Goal: Information Seeking & Learning: Learn about a topic

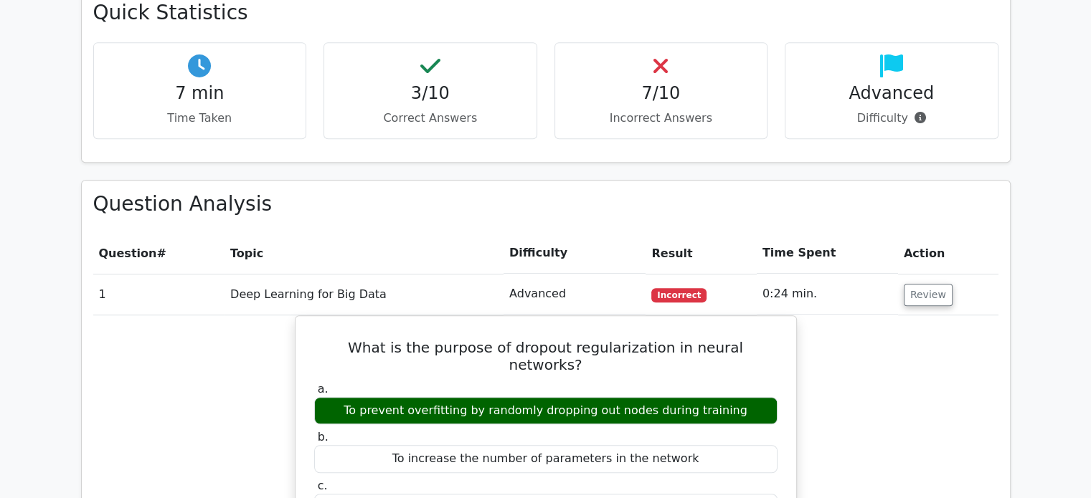
scroll to position [785, 0]
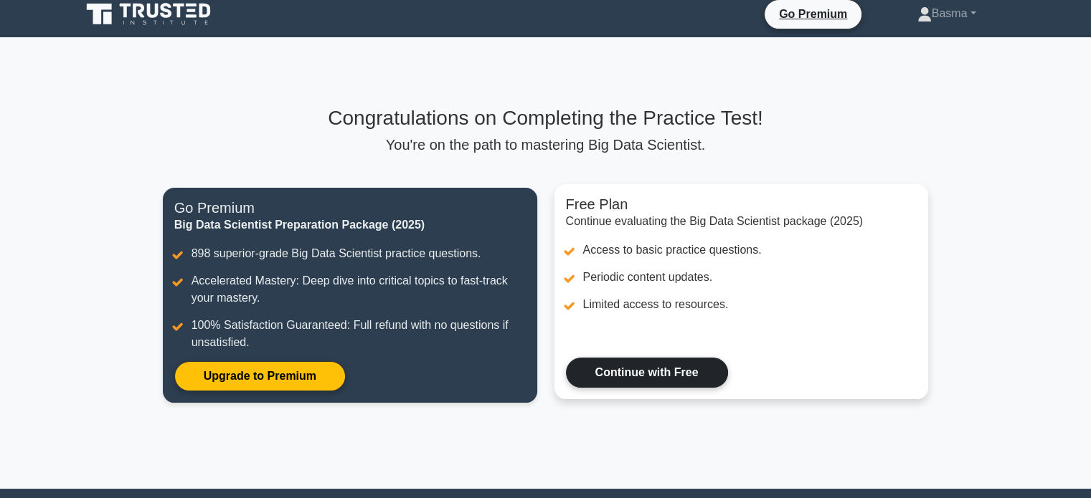
click at [678, 361] on link "Continue with Free" at bounding box center [647, 373] width 162 height 30
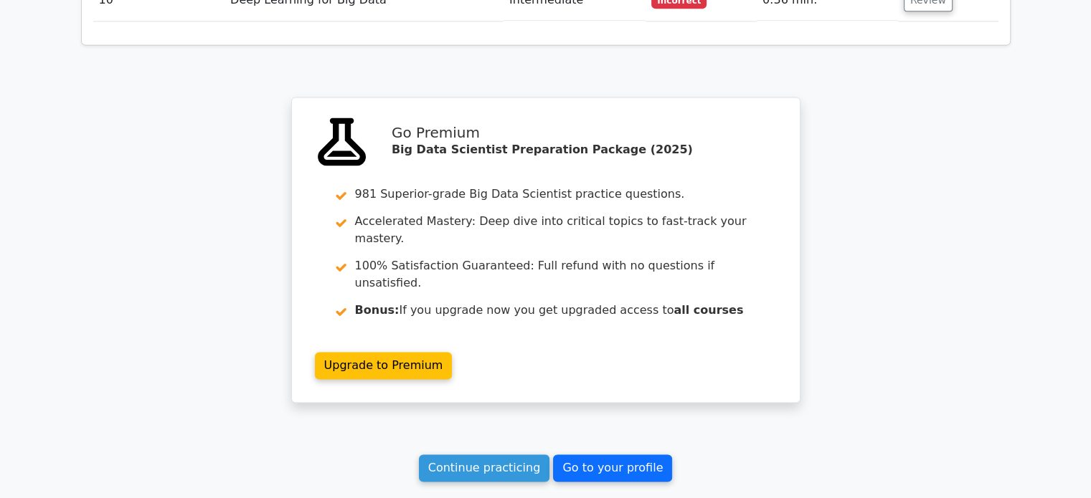
scroll to position [2027, 0]
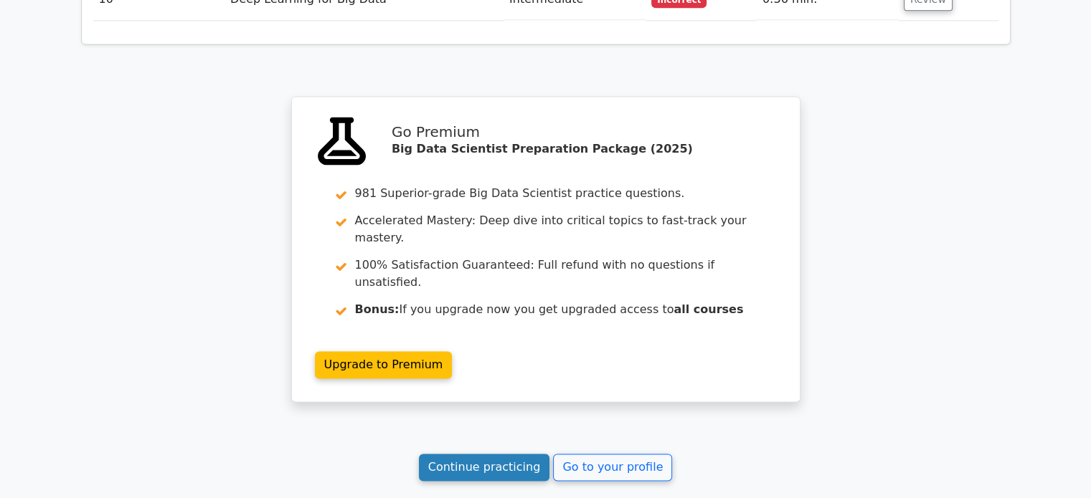
click at [522, 454] on link "Continue practicing" at bounding box center [484, 467] width 131 height 27
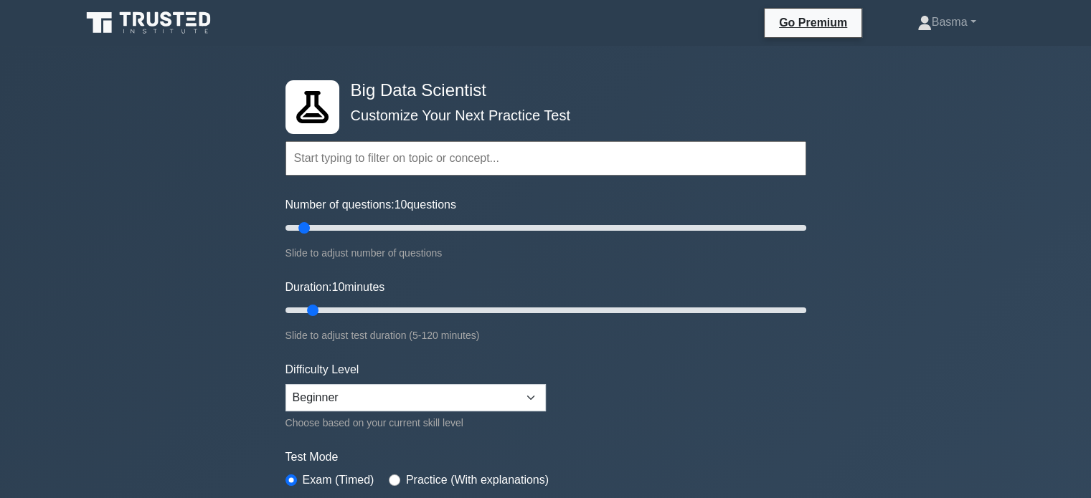
click at [584, 161] on input "text" at bounding box center [545, 158] width 521 height 34
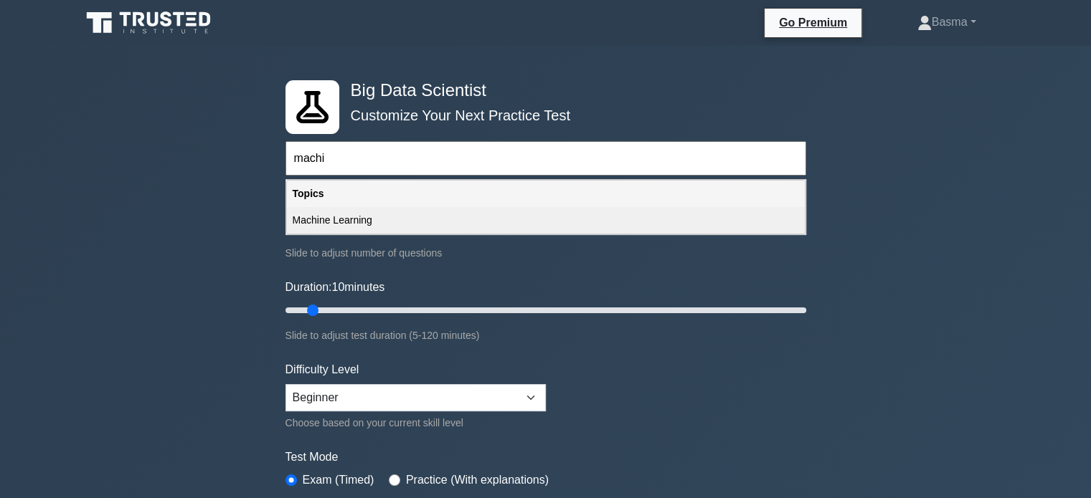
click at [545, 220] on div "Machine Learning" at bounding box center [546, 220] width 518 height 27
type input "Machine Learning"
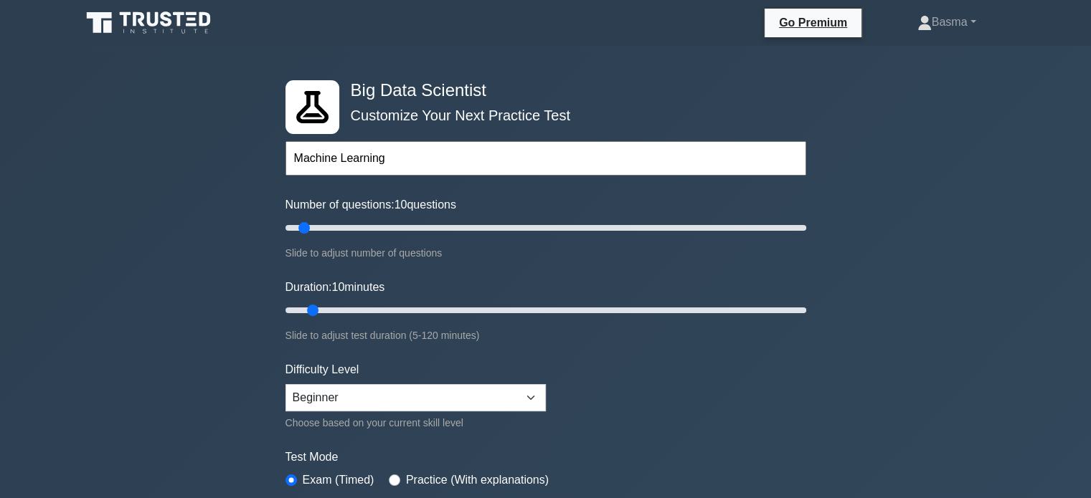
scroll to position [129, 0]
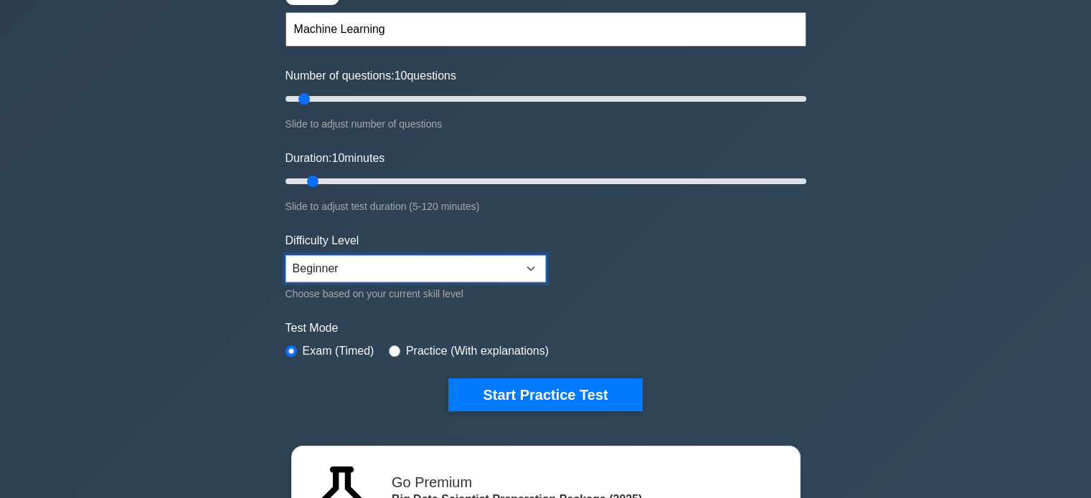
click at [529, 265] on select "Beginner Intermediate Expert" at bounding box center [415, 268] width 260 height 27
click at [285, 255] on select "Beginner Intermediate Expert" at bounding box center [415, 268] width 260 height 27
click at [519, 269] on select "Beginner Intermediate Expert" at bounding box center [415, 268] width 260 height 27
select select "intermediate"
click at [285, 255] on select "Beginner Intermediate Expert" at bounding box center [415, 268] width 260 height 27
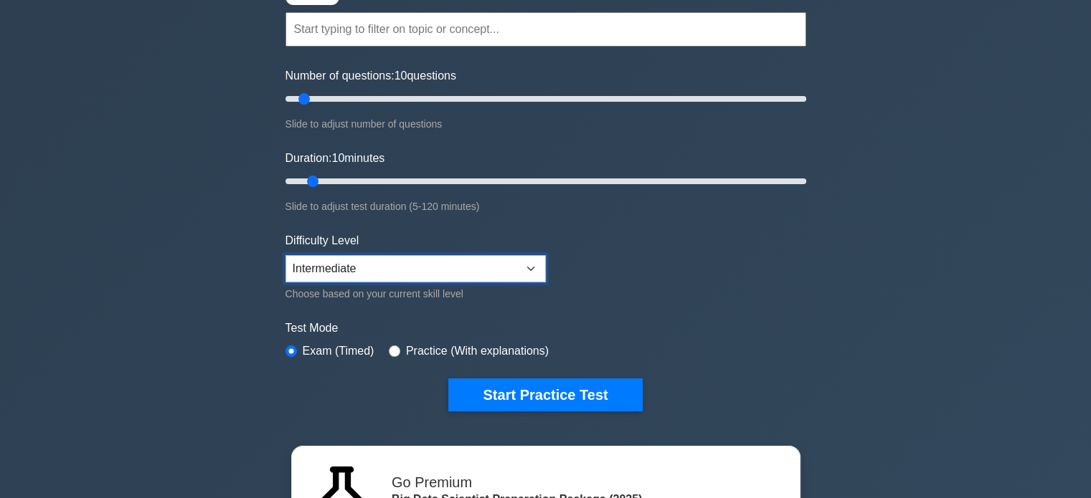
scroll to position [401, 0]
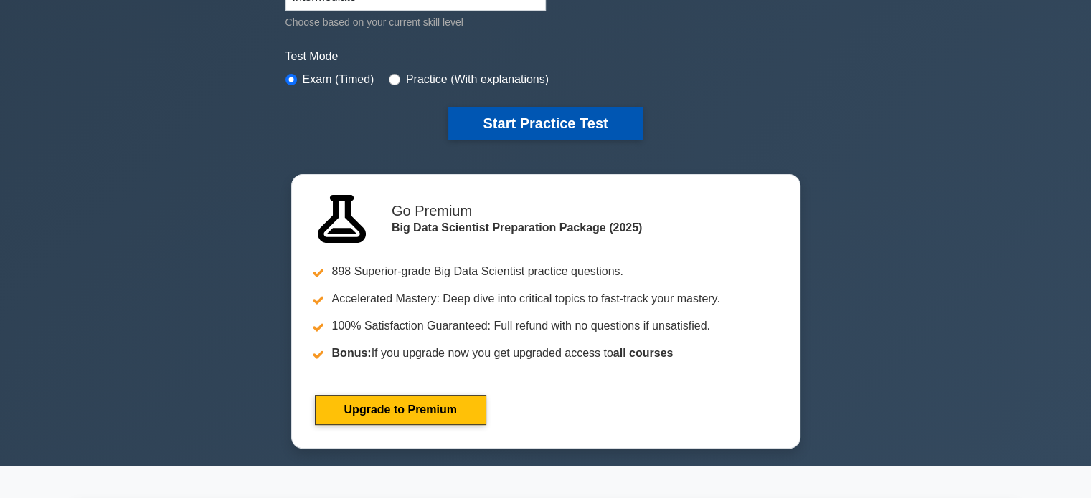
click at [600, 128] on button "Start Practice Test" at bounding box center [545, 123] width 194 height 33
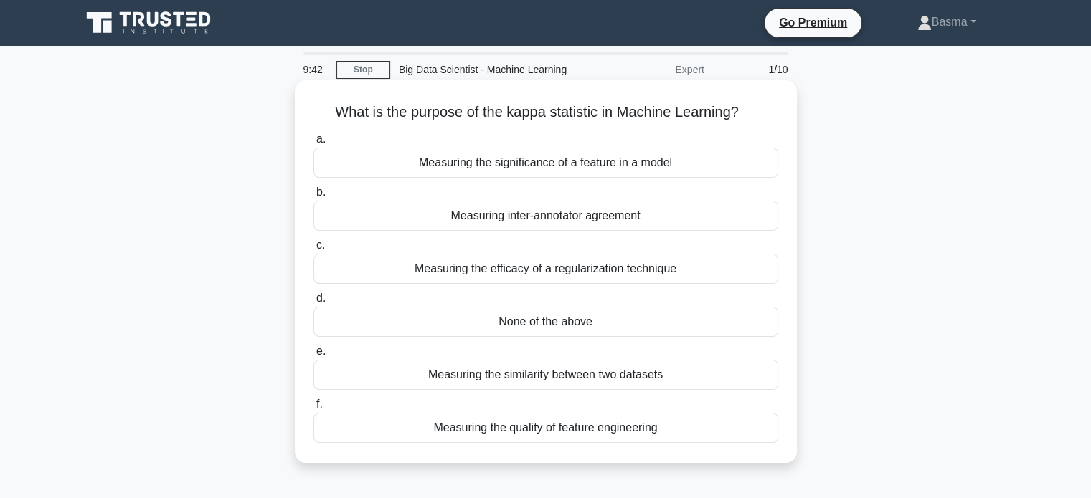
click at [572, 375] on div "Measuring the similarity between two datasets" at bounding box center [545, 375] width 465 height 30
click at [313, 356] on input "e. Measuring the similarity between two datasets" at bounding box center [313, 351] width 0 height 9
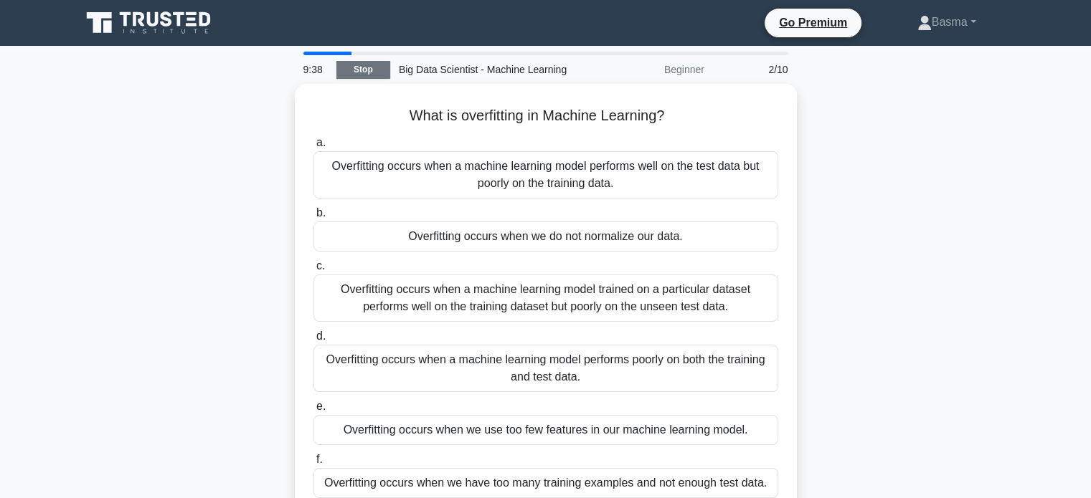
click at [364, 61] on link "Stop" at bounding box center [363, 70] width 54 height 18
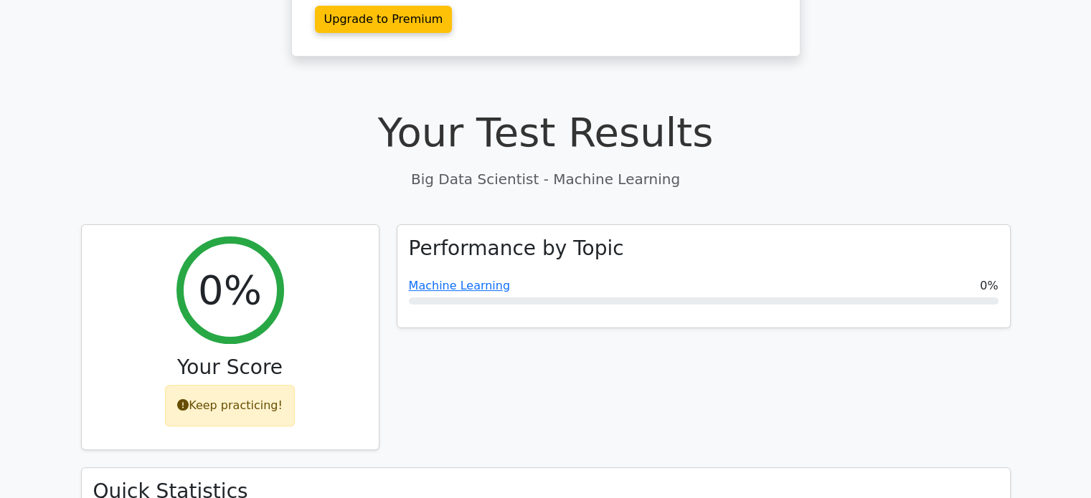
scroll to position [307, 0]
